Goal: Task Accomplishment & Management: Use online tool/utility

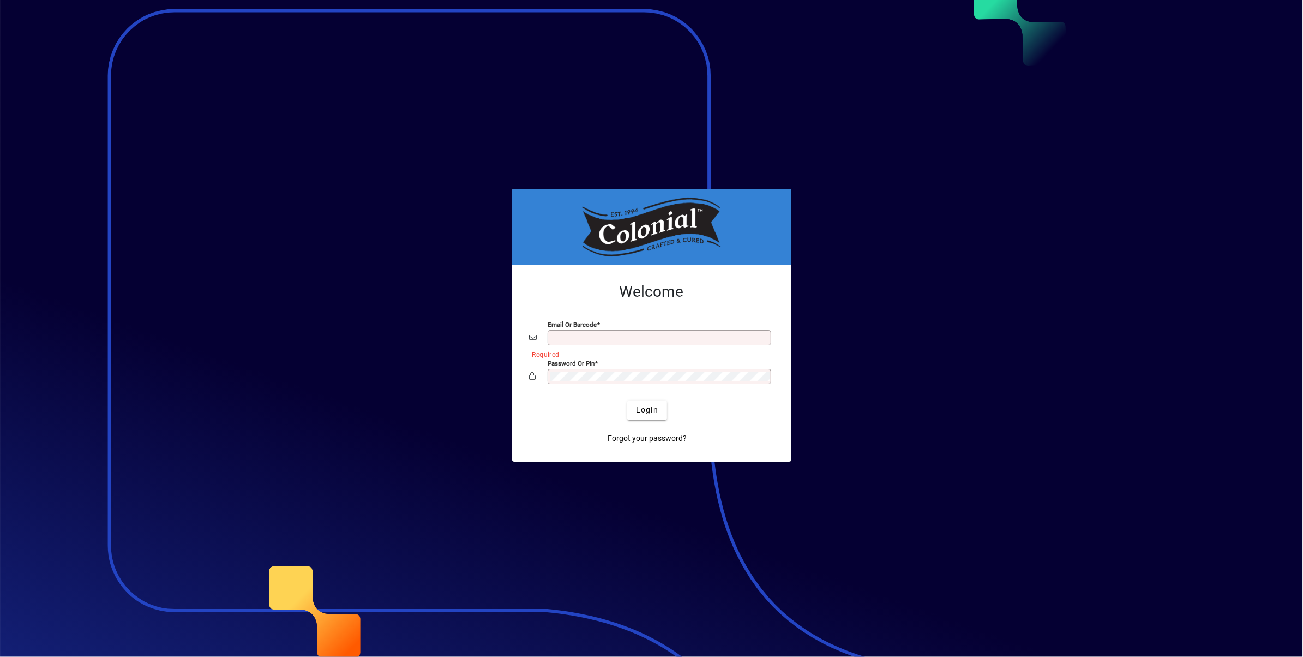
type input "**********"
drag, startPoint x: 0, startPoint y: 0, endPoint x: 652, endPoint y: 413, distance: 772.4
click at [652, 413] on span "Login" at bounding box center [647, 409] width 22 height 11
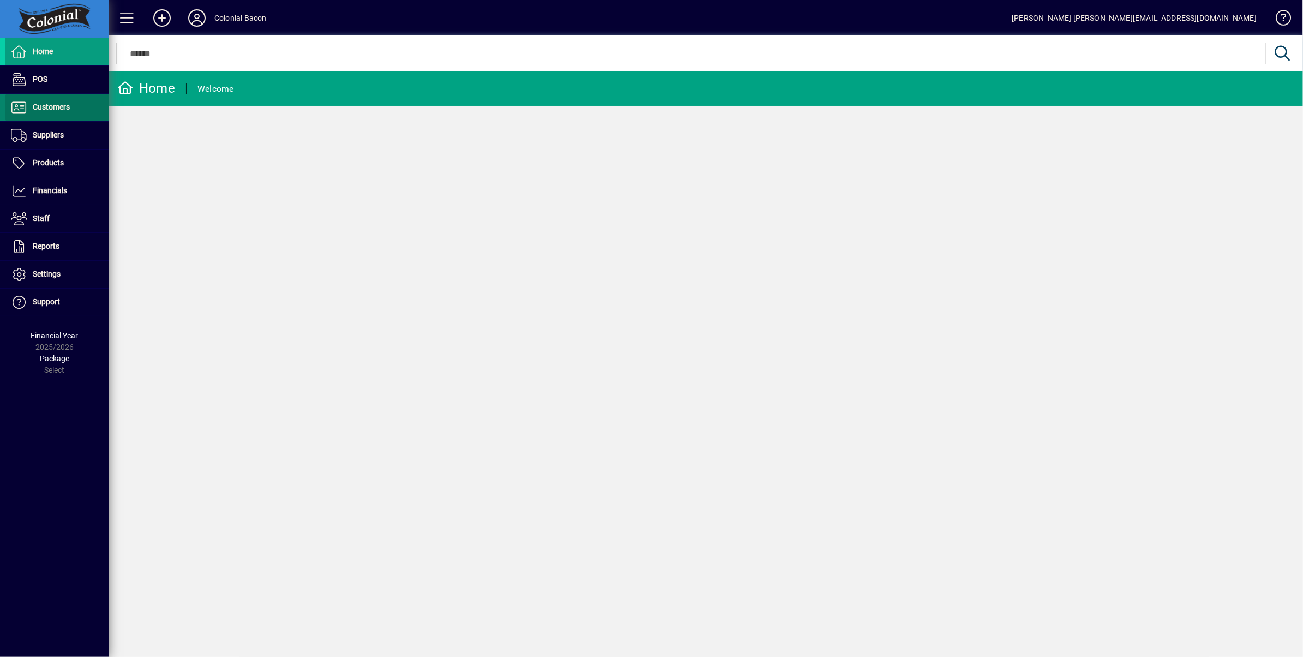
click at [40, 106] on span "Customers" at bounding box center [51, 107] width 37 height 9
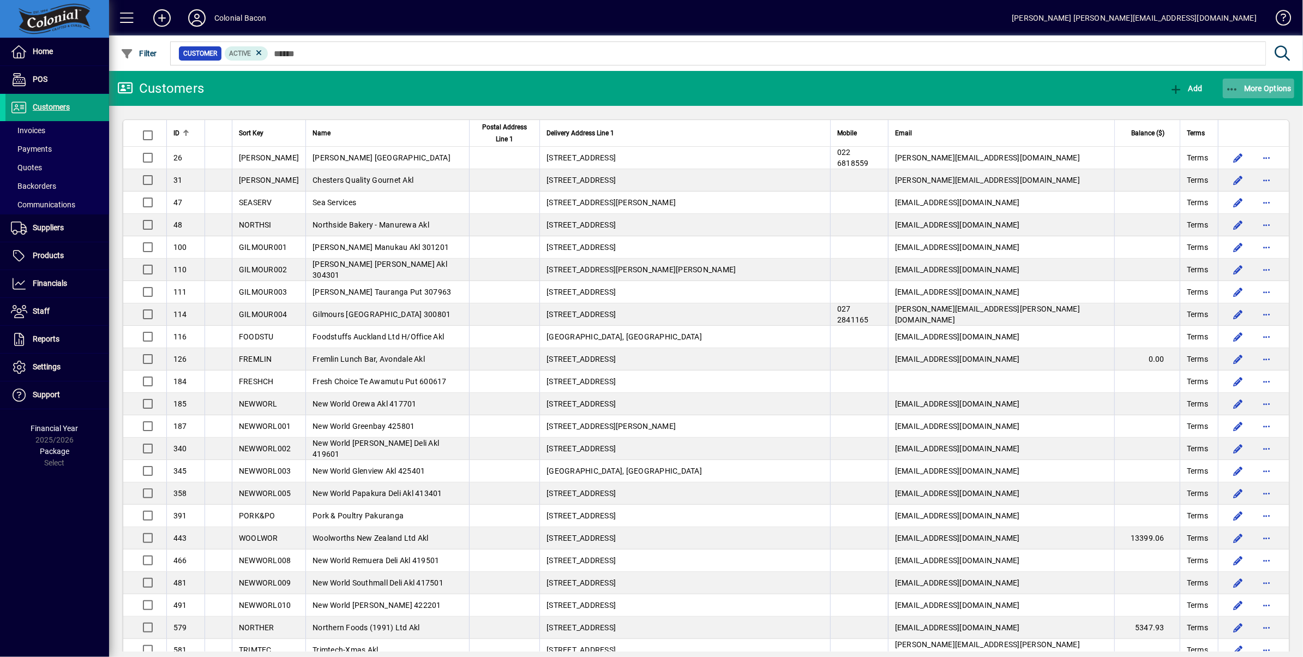
click at [1265, 89] on span "More Options" at bounding box center [1259, 88] width 67 height 9
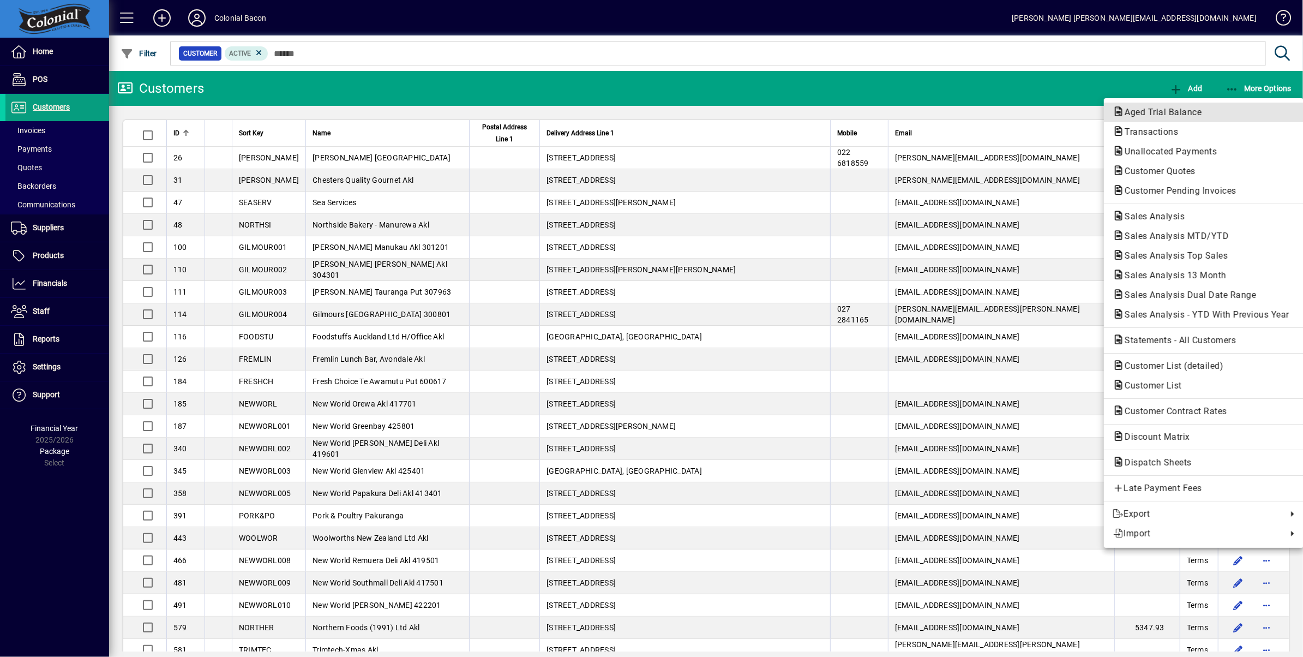
click at [1146, 111] on span "Aged Trial Balance" at bounding box center [1160, 112] width 94 height 10
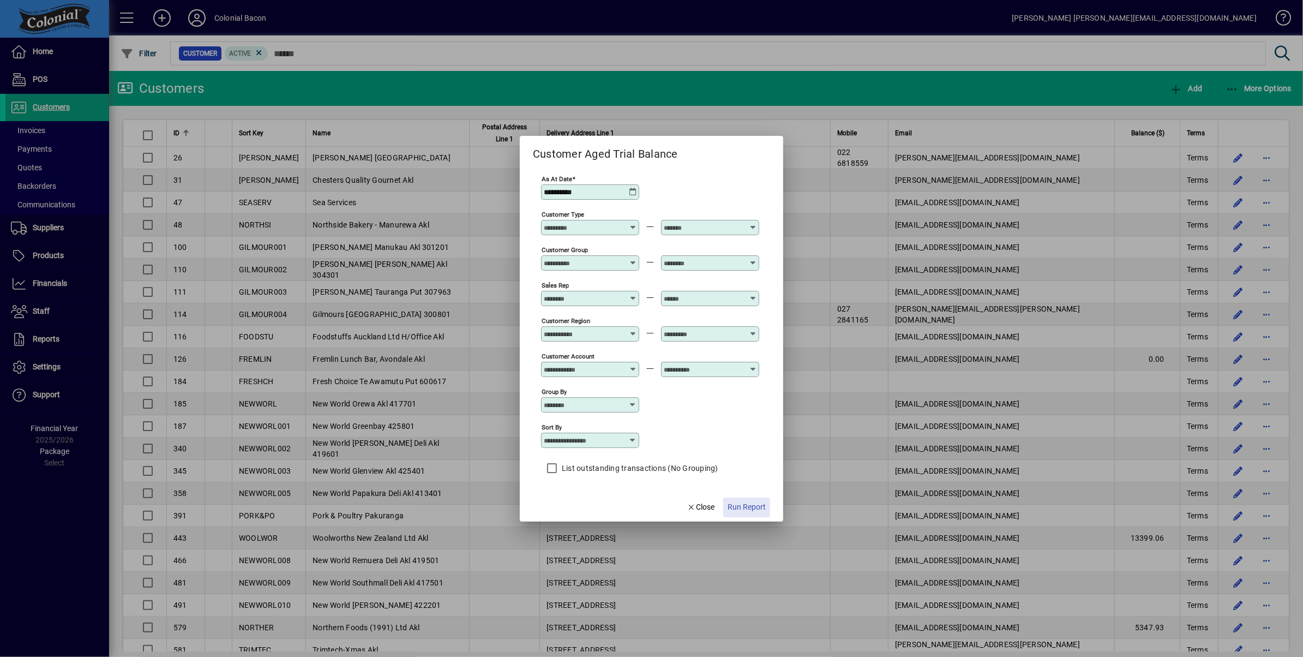
click at [750, 511] on span "Run Report" at bounding box center [747, 506] width 38 height 11
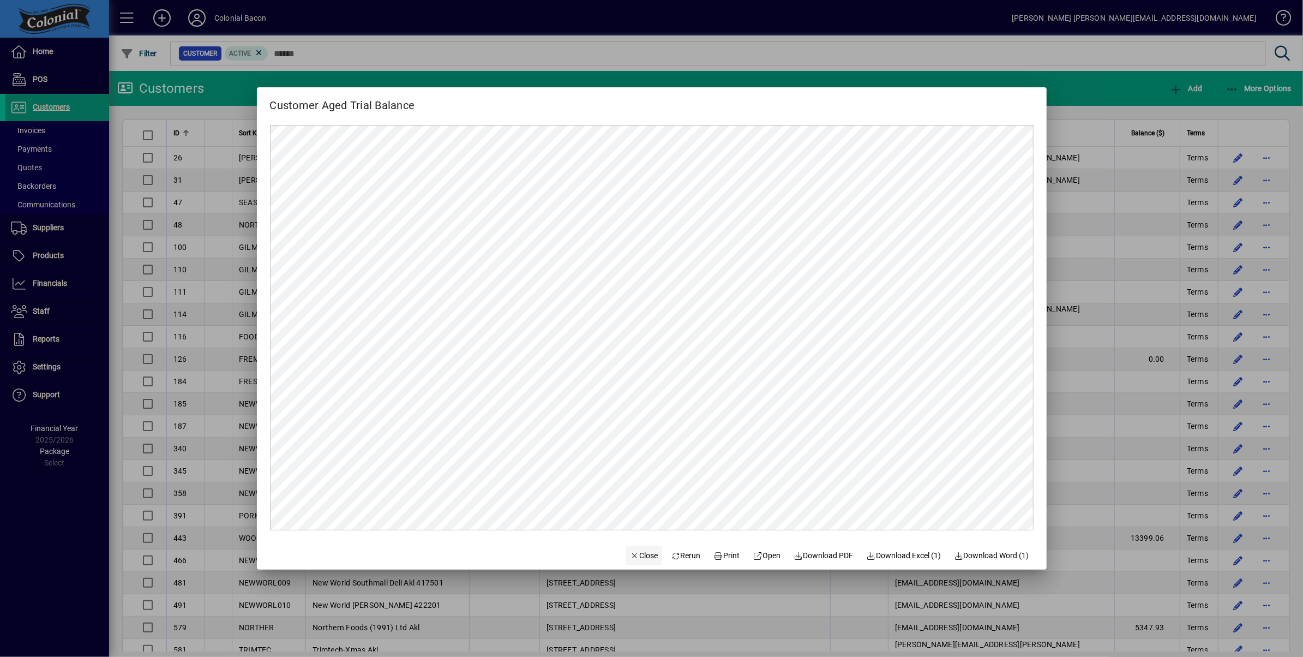
click at [641, 555] on span "Close" at bounding box center [644, 555] width 28 height 11
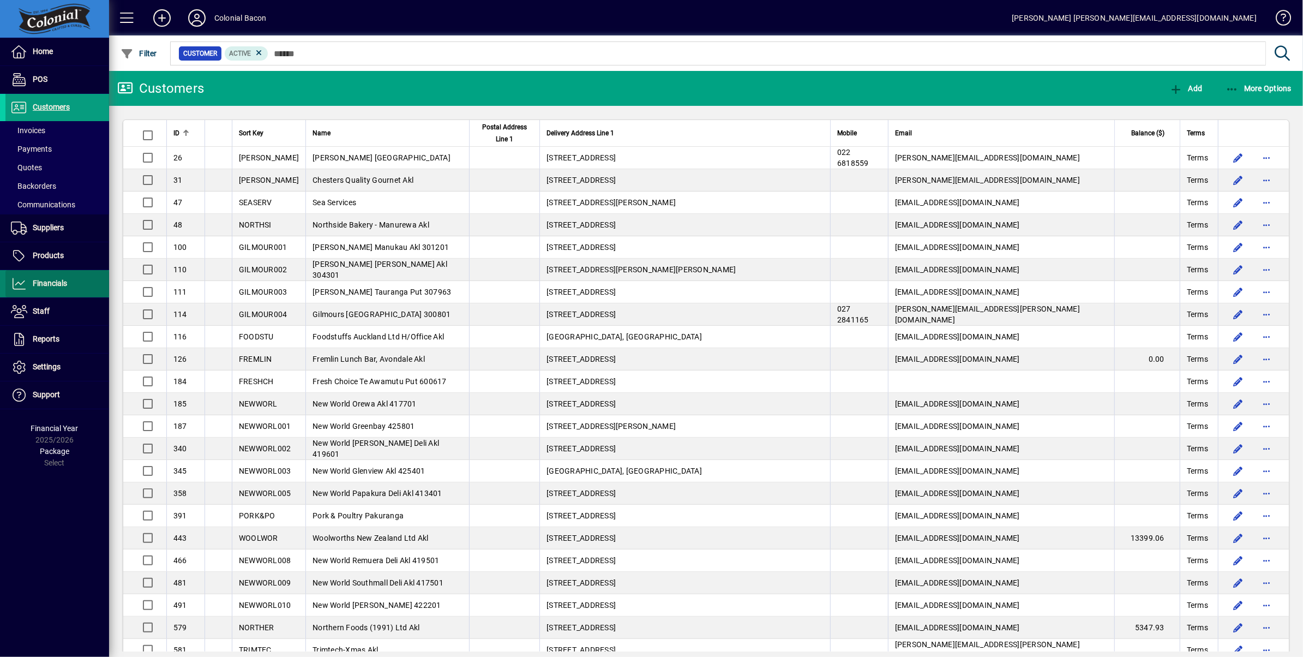
click at [55, 287] on span "Financials" at bounding box center [50, 283] width 34 height 9
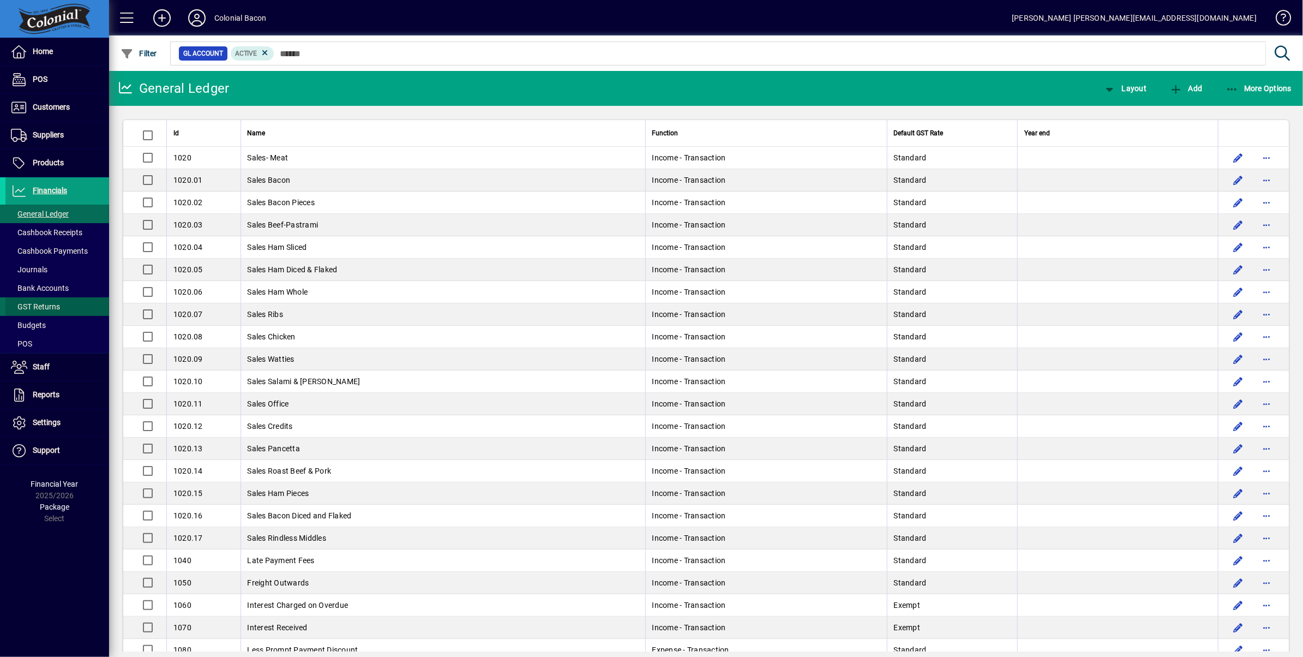
click at [55, 309] on span "GST Returns" at bounding box center [35, 306] width 49 height 9
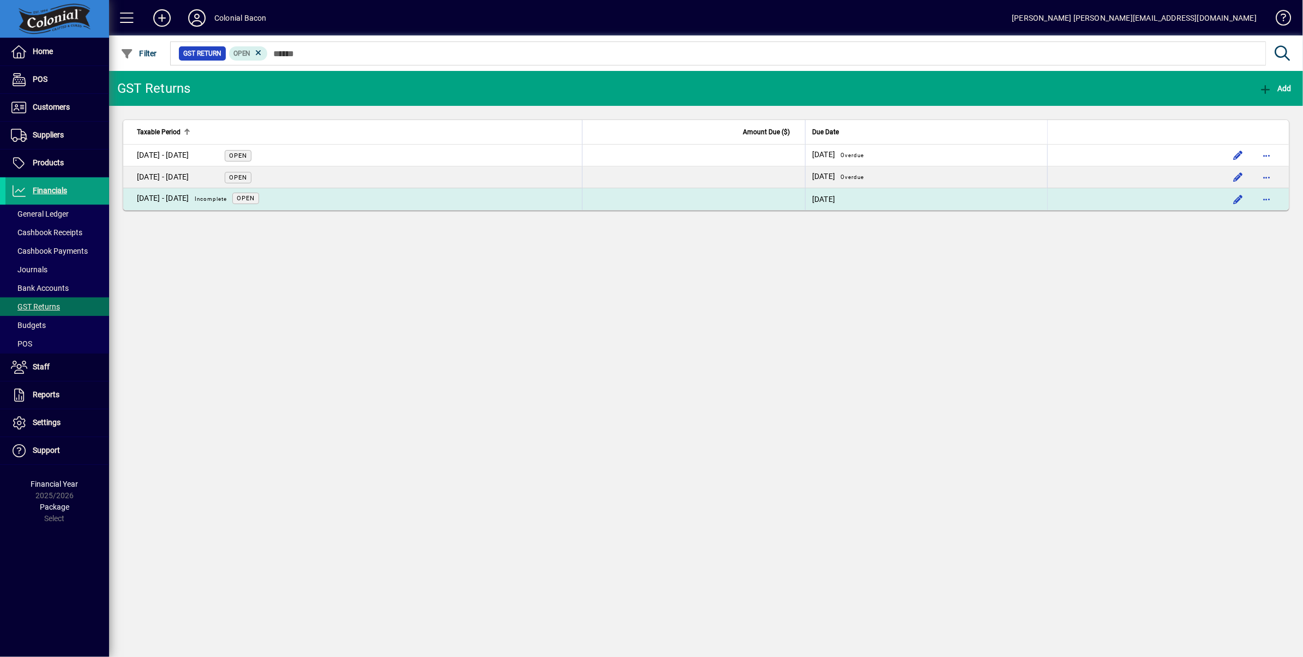
click at [191, 196] on div "[DATE] - [DATE] Incomplete" at bounding box center [184, 199] width 95 height 14
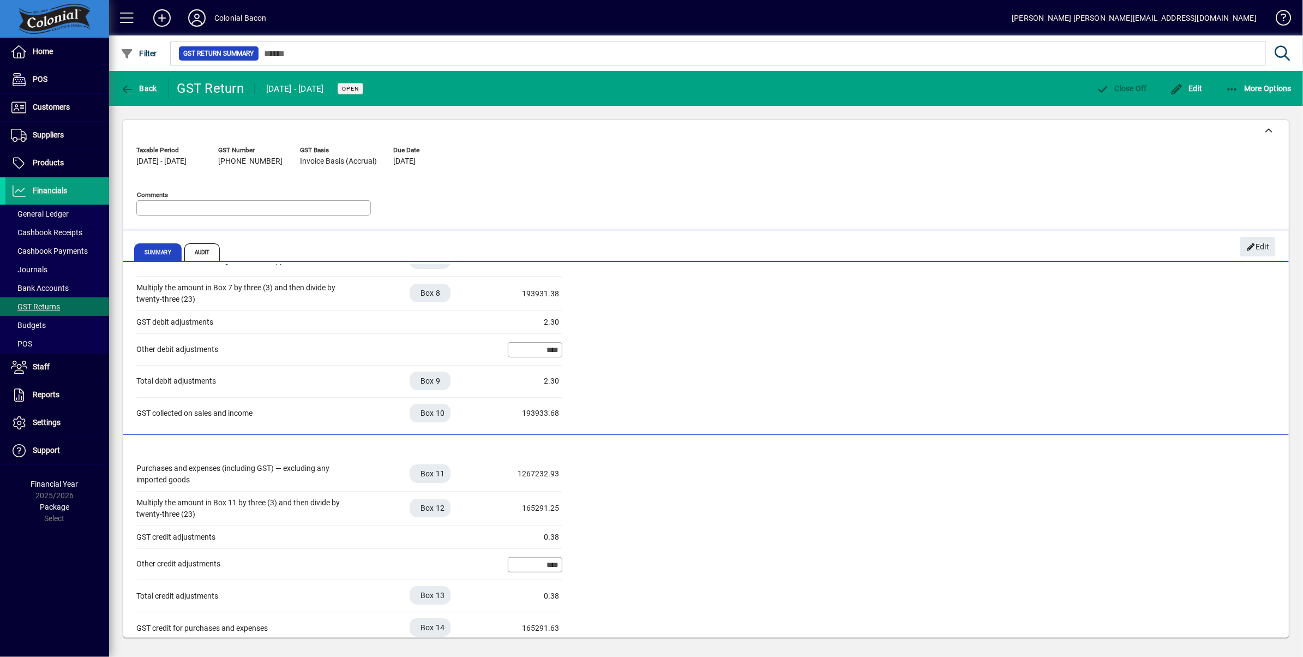
scroll to position [172, 0]
